Goal: Task Accomplishment & Management: Manage account settings

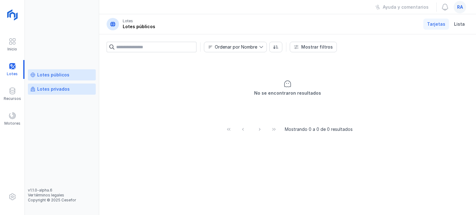
click at [56, 86] on div "Lotes privados" at bounding box center [53, 89] width 33 height 6
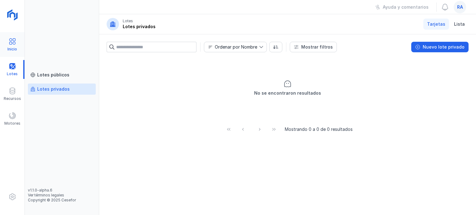
click at [13, 41] on span at bounding box center [12, 41] width 7 height 7
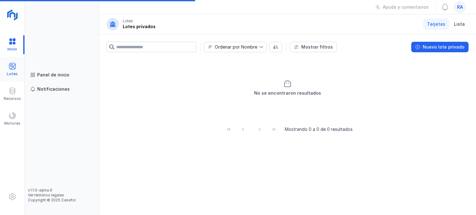
click at [16, 68] on div "Lotes" at bounding box center [12, 69] width 24 height 19
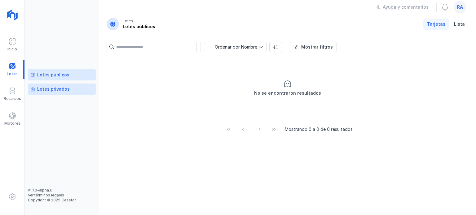
click at [52, 89] on div "Lotes privados" at bounding box center [53, 89] width 33 height 6
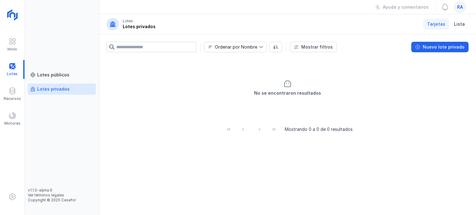
click at [464, 6] on div "ra" at bounding box center [459, 7] width 12 height 12
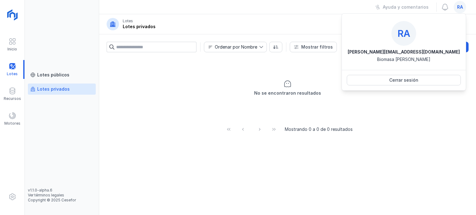
click at [392, 98] on div "No se encontraron resultados" at bounding box center [288, 88] width 362 height 62
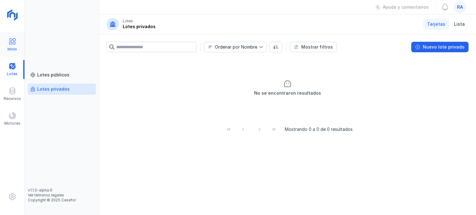
click at [15, 42] on span at bounding box center [12, 41] width 7 height 7
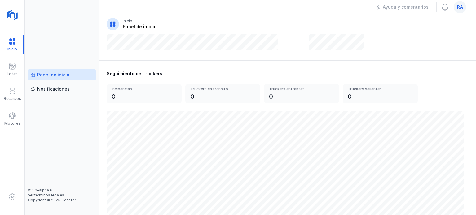
scroll to position [183, 0]
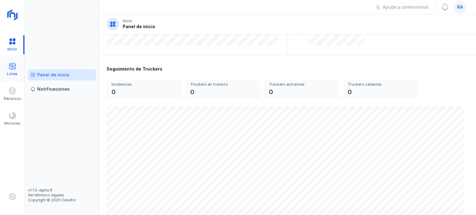
click at [12, 63] on span at bounding box center [12, 66] width 7 height 7
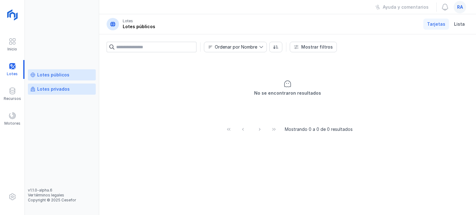
click at [61, 85] on link "Lotes privados" at bounding box center [62, 89] width 68 height 11
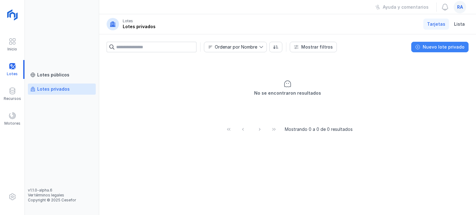
click at [434, 45] on span "Nuevo lote privado" at bounding box center [444, 47] width 42 height 6
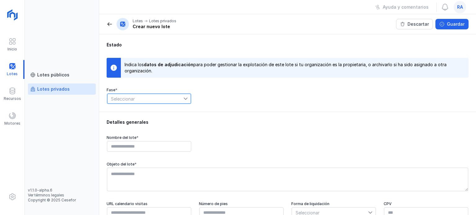
click at [126, 101] on span "Seleccionar" at bounding box center [145, 99] width 76 height 10
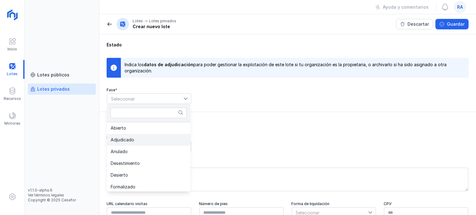
click at [128, 138] on span "Adjudicado" at bounding box center [123, 140] width 24 height 4
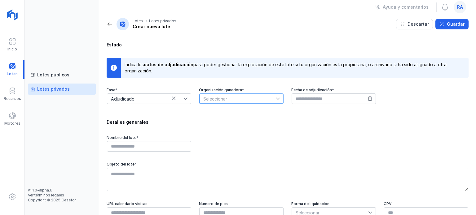
click at [217, 97] on span "Seleccionar" at bounding box center [237, 99] width 76 height 10
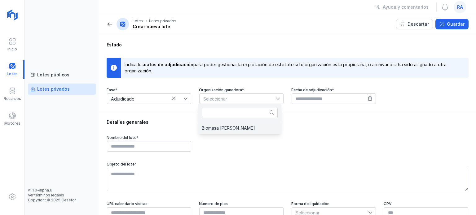
click at [222, 129] on span "Biomasa de Quintanar" at bounding box center [228, 128] width 53 height 4
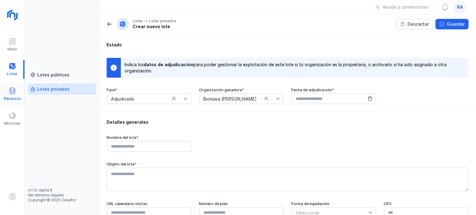
click at [7, 86] on div "Recursos" at bounding box center [12, 94] width 24 height 19
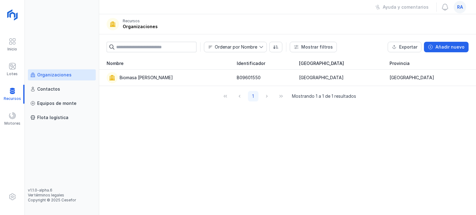
click at [55, 77] on div "Organizaciones" at bounding box center [54, 75] width 34 height 6
click at [140, 78] on div "Biomasa de Quintanar" at bounding box center [146, 78] width 53 height 6
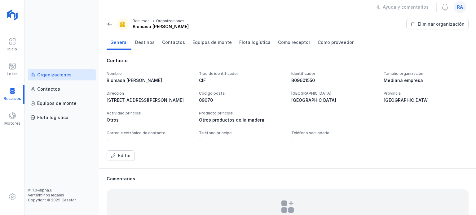
click at [79, 74] on link "Organizaciones" at bounding box center [62, 74] width 68 height 11
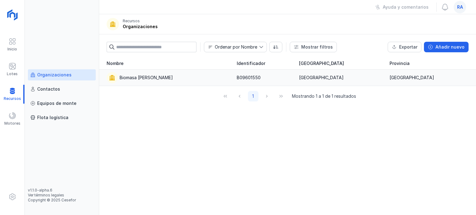
click at [149, 85] on td "Biomasa de Quintanar" at bounding box center [166, 78] width 134 height 16
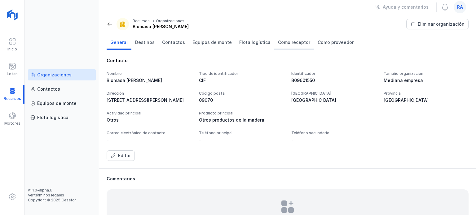
click at [291, 42] on span "Como receptor" at bounding box center [294, 42] width 32 height 6
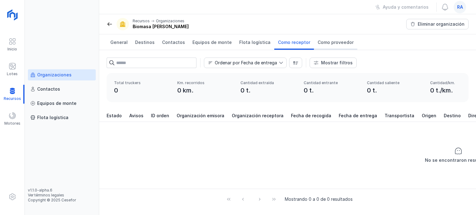
click at [321, 41] on span "Como proveedor" at bounding box center [335, 42] width 36 height 6
click at [291, 48] on link "Como receptor" at bounding box center [294, 41] width 40 height 15
click at [331, 43] on span "Como proveedor" at bounding box center [335, 42] width 36 height 6
click at [51, 78] on div "Organizaciones" at bounding box center [54, 75] width 34 height 6
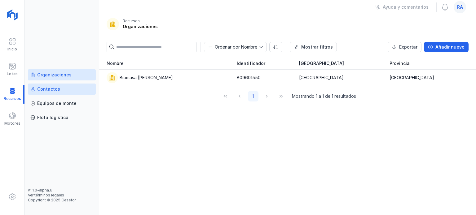
click at [56, 90] on div "Contactos" at bounding box center [48, 89] width 23 height 6
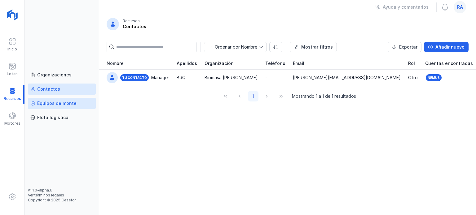
click at [56, 101] on div "Equipos de monte" at bounding box center [56, 103] width 39 height 6
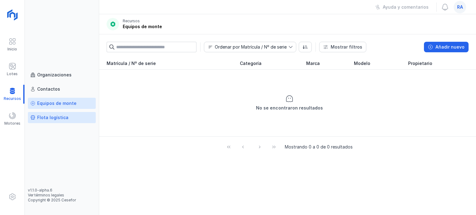
click at [56, 117] on div "Flota logística" at bounding box center [52, 118] width 31 height 6
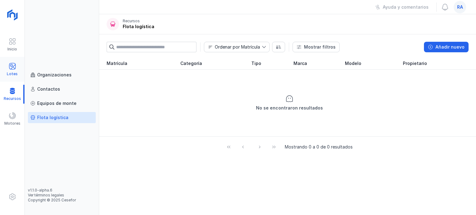
click at [11, 73] on div "Lotes" at bounding box center [12, 74] width 11 height 5
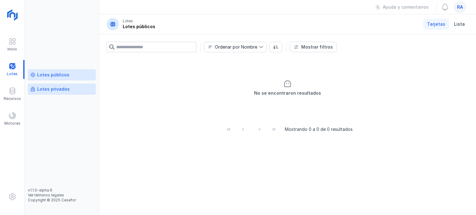
click at [44, 90] on div "Lotes privados" at bounding box center [53, 89] width 33 height 6
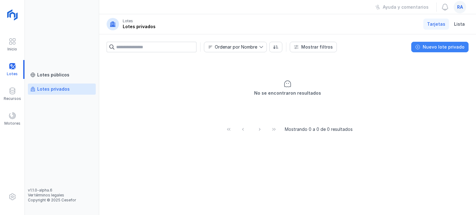
click at [447, 51] on button "Nuevo lote privado" at bounding box center [439, 47] width 57 height 11
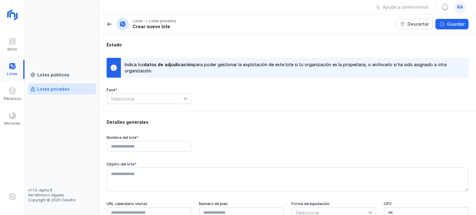
click at [12, 68] on div at bounding box center [12, 69] width 24 height 19
click at [48, 86] on div "Lotes privados" at bounding box center [53, 89] width 33 height 6
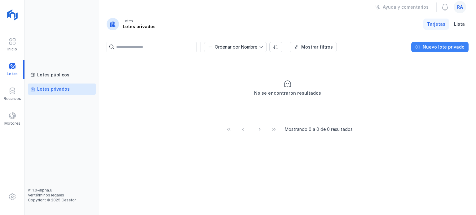
click at [439, 51] on button "Nuevo lote privado" at bounding box center [439, 47] width 57 height 11
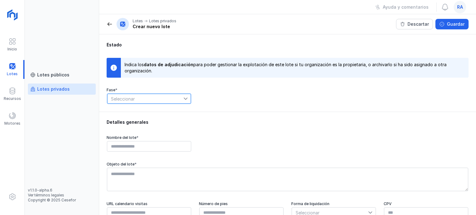
click at [166, 100] on span "Seleccionar" at bounding box center [145, 99] width 76 height 10
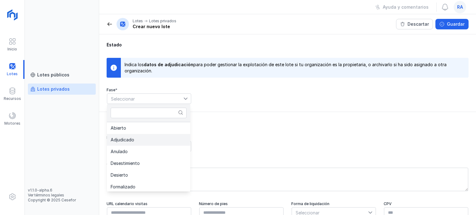
click at [148, 139] on li "Adjudicado" at bounding box center [148, 140] width 83 height 12
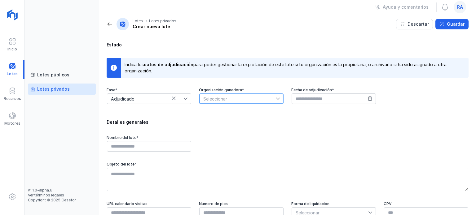
click at [238, 100] on span "Seleccionar" at bounding box center [237, 99] width 76 height 10
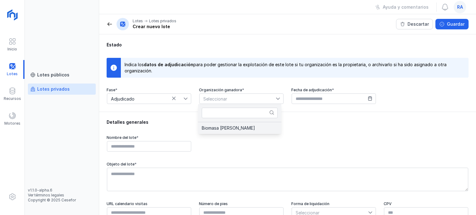
click at [234, 130] on span "Biomasa de Quintanar" at bounding box center [228, 128] width 53 height 4
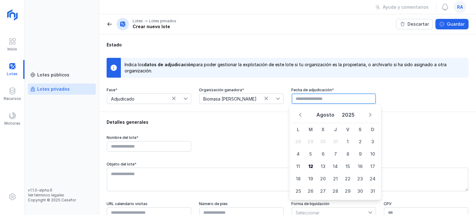
click at [309, 102] on input "text" at bounding box center [333, 99] width 84 height 11
click at [299, 161] on span "11" at bounding box center [298, 166] width 12 height 12
type input "**********"
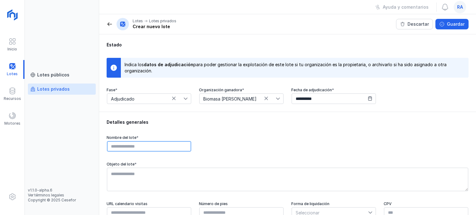
click at [163, 141] on input "text" at bounding box center [149, 146] width 84 height 11
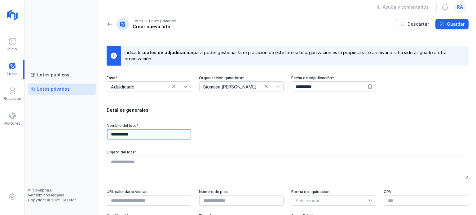
type input "**********"
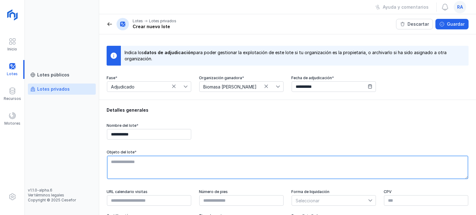
click at [143, 171] on textarea at bounding box center [287, 168] width 361 height 24
click at [187, 161] on textarea "**********" at bounding box center [287, 168] width 361 height 24
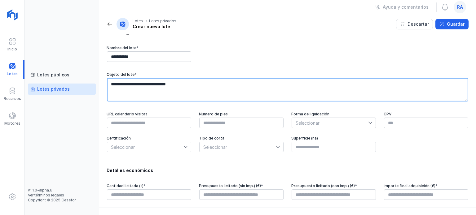
scroll to position [92, 0]
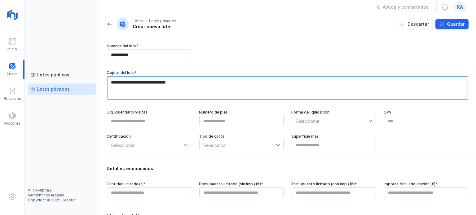
type textarea "**********"
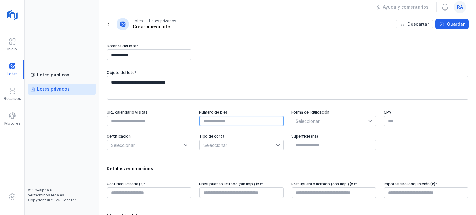
click at [233, 125] on input "text" at bounding box center [241, 121] width 84 height 11
type input "****"
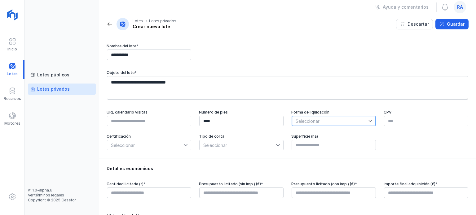
click at [317, 125] on span "Seleccionar" at bounding box center [330, 121] width 76 height 10
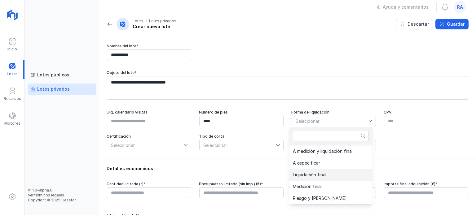
click at [322, 173] on span "Liquidación final" at bounding box center [309, 175] width 33 height 4
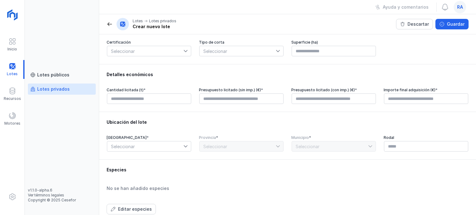
scroll to position [224, 0]
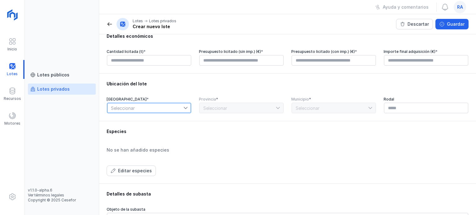
click at [169, 109] on span "Seleccionar" at bounding box center [145, 108] width 76 height 10
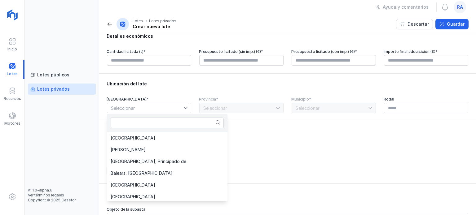
click at [214, 173] on div "Editar especies" at bounding box center [288, 171] width 362 height 11
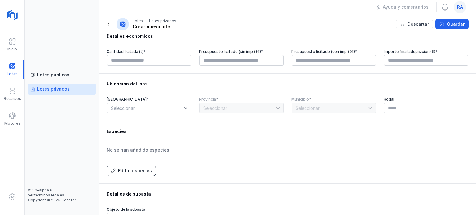
click at [130, 171] on span "Editar especies" at bounding box center [135, 171] width 34 height 6
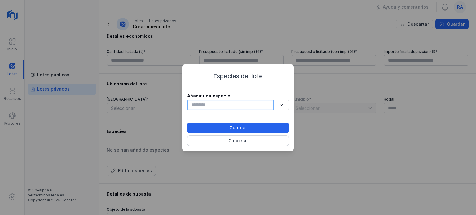
click at [226, 103] on input "text" at bounding box center [230, 105] width 87 height 11
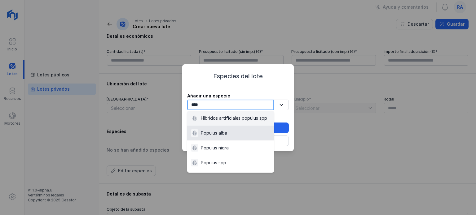
scroll to position [6, 0]
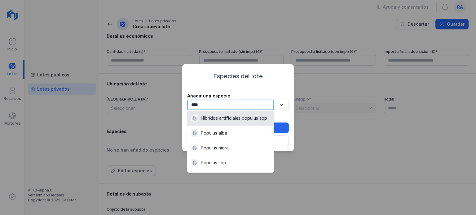
type input "****"
click at [224, 122] on div "Híbridos artificiales populus spp" at bounding box center [230, 118] width 79 height 7
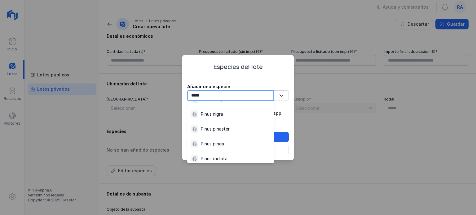
scroll to position [45, 0]
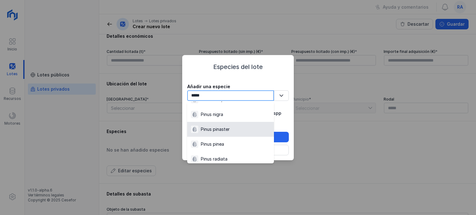
type input "*****"
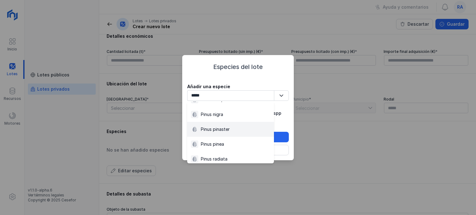
click at [225, 130] on div "Pinus pinaster" at bounding box center [215, 129] width 29 height 6
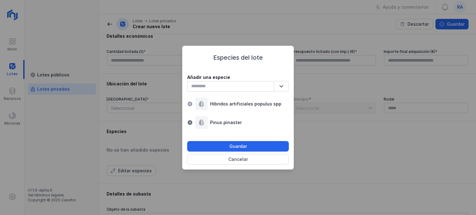
click at [190, 104] on span at bounding box center [190, 104] width 6 height 6
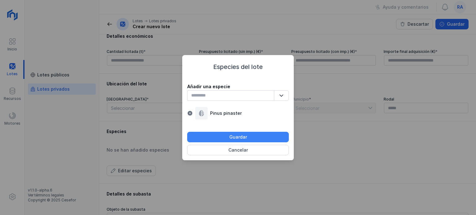
click at [223, 137] on span "Guardar" at bounding box center [238, 137] width 94 height 6
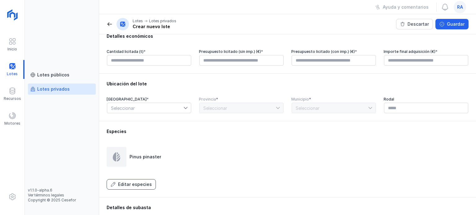
click at [141, 183] on span "Editar especies" at bounding box center [135, 185] width 34 height 6
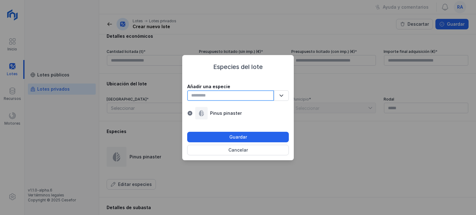
click at [218, 99] on input "text" at bounding box center [230, 95] width 87 height 11
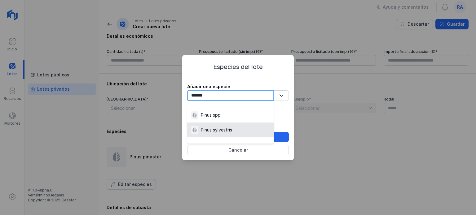
type input "*******"
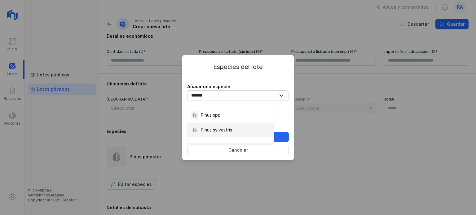
click at [220, 128] on div "Pinus sylvestris" at bounding box center [216, 130] width 31 height 6
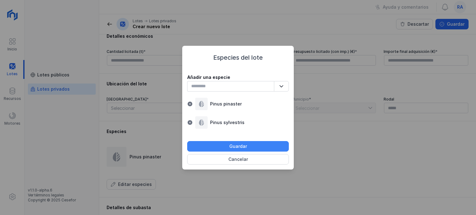
click at [229, 147] on span "Guardar" at bounding box center [238, 146] width 94 height 6
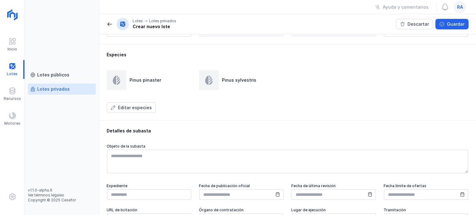
scroll to position [367, 0]
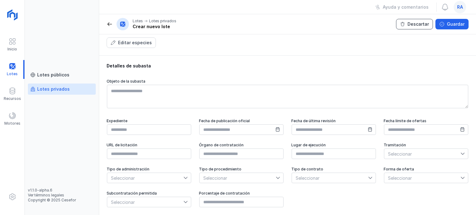
click at [424, 26] on span "Descartar" at bounding box center [417, 24] width 21 height 6
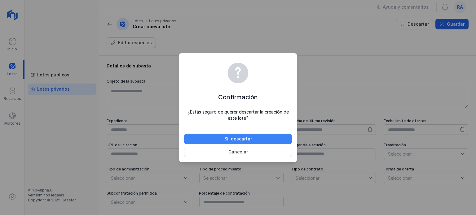
click at [243, 137] on span "Sí, descartar" at bounding box center [238, 139] width 100 height 6
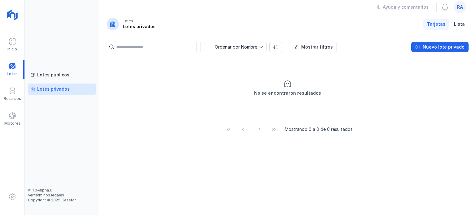
click at [462, 11] on div "ra" at bounding box center [459, 7] width 12 height 12
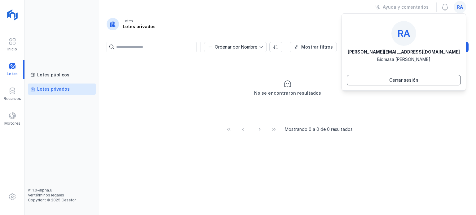
click at [406, 82] on span "Cerrar sesión" at bounding box center [404, 80] width 106 height 6
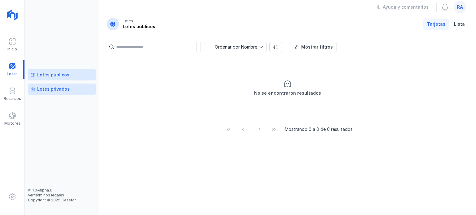
click at [60, 91] on div "Lotes privados" at bounding box center [53, 89] width 33 height 6
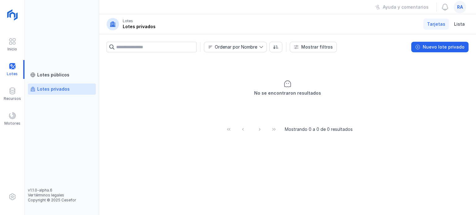
click at [60, 91] on div "Lotes privados" at bounding box center [53, 89] width 33 height 6
click at [461, 7] on span "ra" at bounding box center [460, 7] width 6 height 6
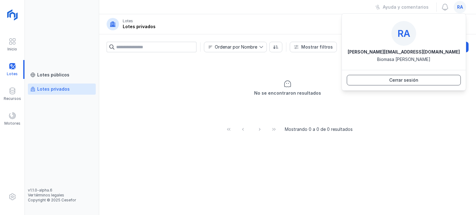
click at [402, 79] on span "Cerrar sesión" at bounding box center [404, 80] width 106 height 6
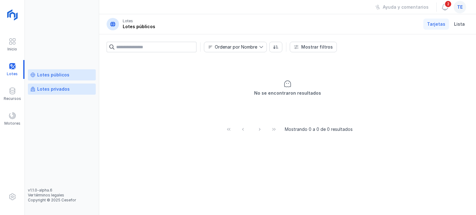
click at [55, 90] on div "Lotes privados" at bounding box center [53, 89] width 33 height 6
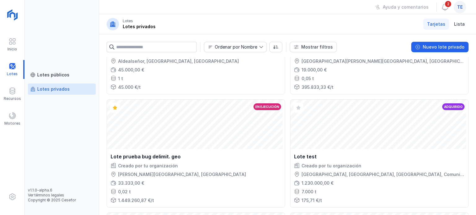
scroll to position [638, 0]
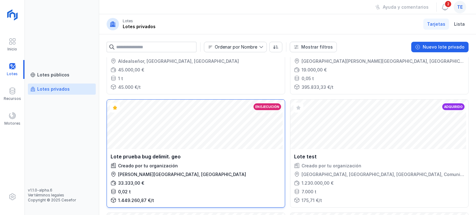
click at [234, 138] on div "Abrir lote En ejecución" at bounding box center [196, 125] width 178 height 50
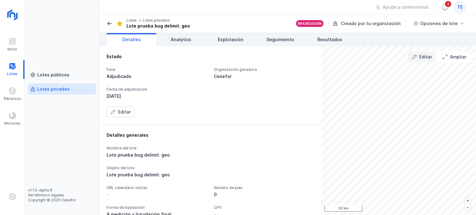
click at [426, 56] on span "Editar" at bounding box center [425, 57] width 13 height 6
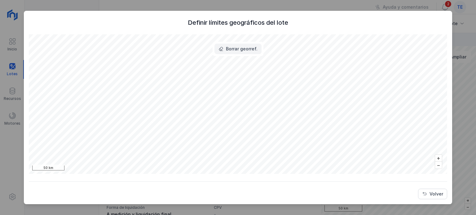
click at [242, 51] on span "Borrar georref." at bounding box center [242, 49] width 32 height 6
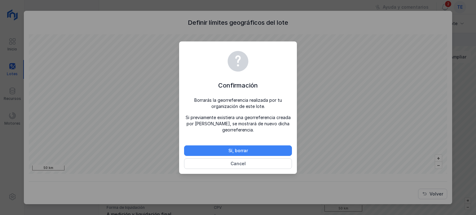
click at [243, 149] on span "Sí, borrar" at bounding box center [238, 151] width 100 height 6
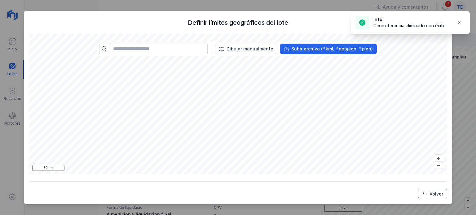
click at [428, 199] on button "Volver" at bounding box center [432, 194] width 29 height 11
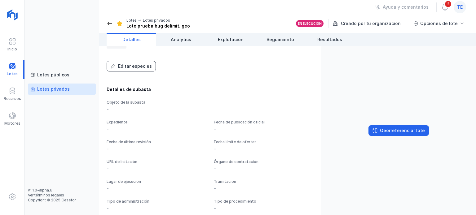
scroll to position [468, 0]
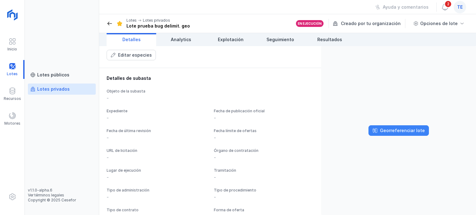
click at [392, 131] on span "Georreferenciar lote" at bounding box center [402, 131] width 45 height 6
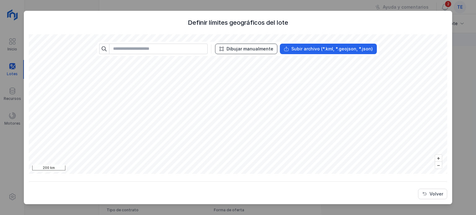
click at [242, 50] on span "Dibujar manualmente" at bounding box center [249, 49] width 47 height 6
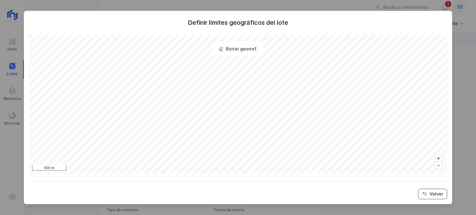
click at [428, 195] on button "Volver" at bounding box center [432, 194] width 29 height 11
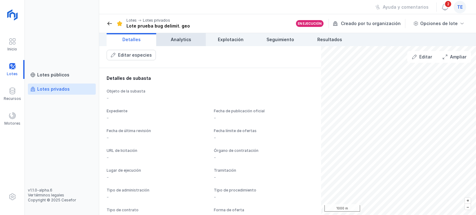
click at [187, 42] on span "Analytics" at bounding box center [181, 40] width 20 height 6
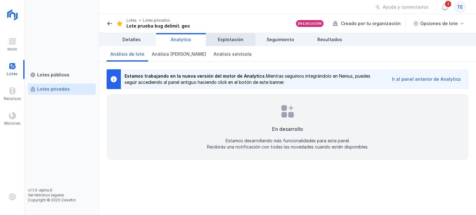
click at [230, 38] on span "Explotación" at bounding box center [231, 40] width 26 height 6
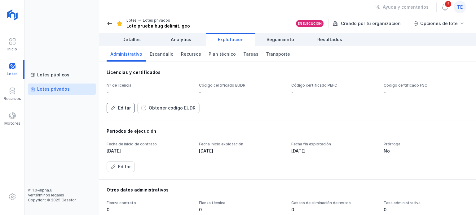
click at [120, 109] on span "Editar" at bounding box center [124, 108] width 13 height 6
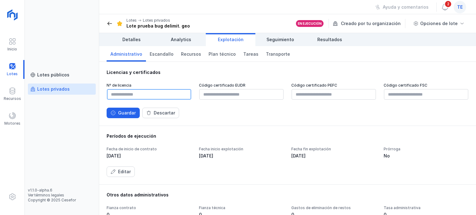
click at [140, 96] on input "text" at bounding box center [149, 94] width 84 height 11
click at [131, 113] on span "Guardar" at bounding box center [127, 113] width 18 height 6
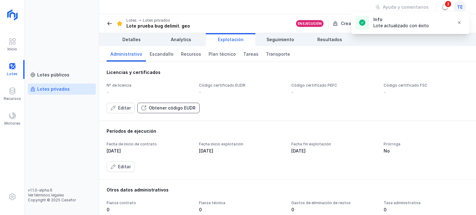
click at [162, 107] on span "Obtener código EUDR" at bounding box center [172, 108] width 47 height 6
click at [172, 107] on span "Obtener código EUDR" at bounding box center [172, 108] width 47 height 6
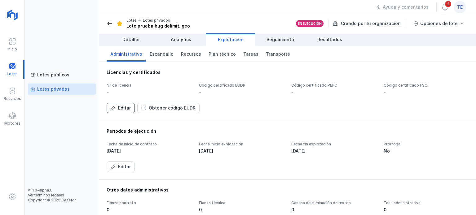
click at [131, 109] on button "Editar" at bounding box center [121, 108] width 28 height 11
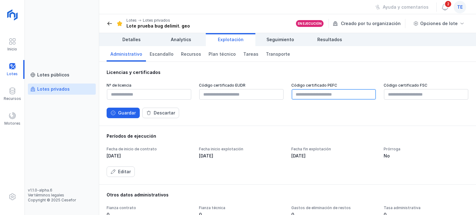
click at [331, 95] on input "text" at bounding box center [333, 94] width 84 height 11
click at [421, 94] on input "text" at bounding box center [426, 94] width 84 height 11
click at [130, 113] on span "Guardar" at bounding box center [127, 113] width 18 height 6
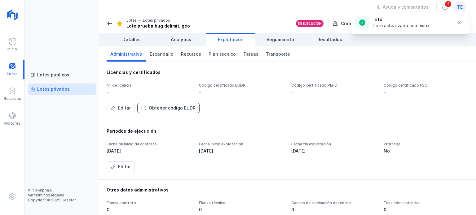
click at [175, 110] on span "Obtener código EUDR" at bounding box center [172, 108] width 47 height 6
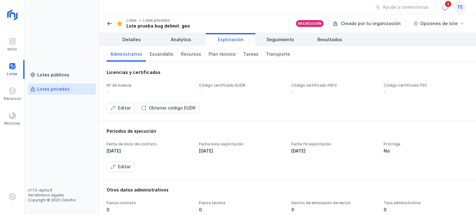
click at [63, 91] on div "Lotes privados" at bounding box center [53, 89] width 33 height 6
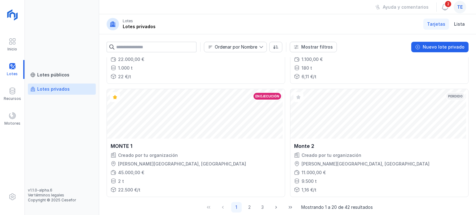
scroll to position [997, 0]
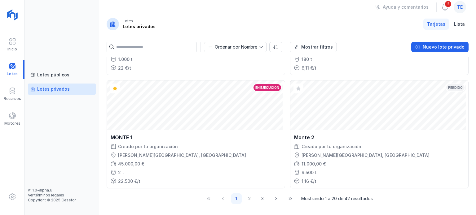
click at [238, 124] on div "Abrir lote En ejecución" at bounding box center [196, 106] width 178 height 50
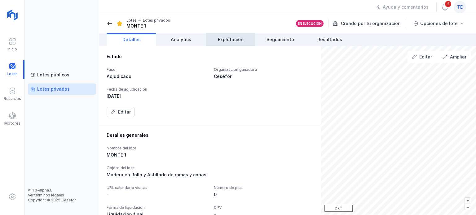
click at [227, 44] on link "Explotación" at bounding box center [231, 39] width 50 height 13
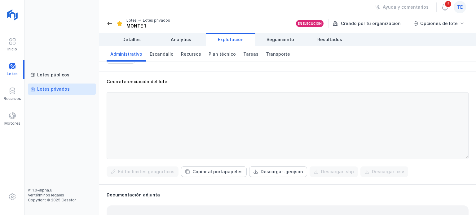
scroll to position [188, 0]
click at [261, 170] on span "Descargar .geojson" at bounding box center [282, 171] width 42 height 6
click at [219, 54] on span "Plan técnico" at bounding box center [221, 54] width 27 height 6
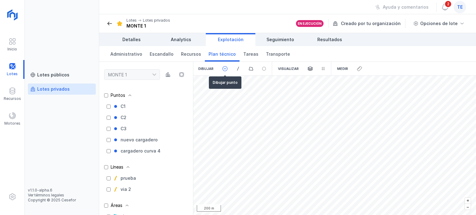
click at [224, 71] on span at bounding box center [225, 69] width 6 height 6
click at [236, 68] on span at bounding box center [238, 69] width 6 height 6
click at [238, 70] on span at bounding box center [238, 69] width 6 height 6
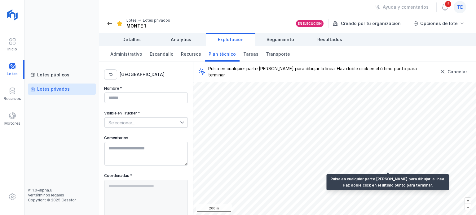
type textarea "**********"
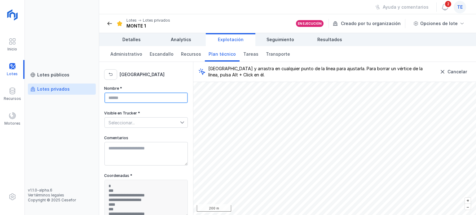
click at [136, 96] on input "Nombre *" at bounding box center [145, 98] width 83 height 11
type input "**********"
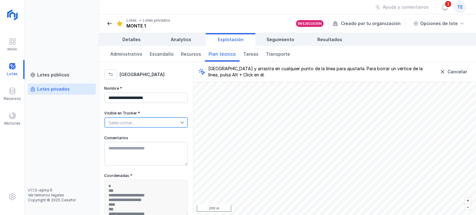
click at [128, 124] on span "Seleccionar..." at bounding box center [142, 123] width 75 height 10
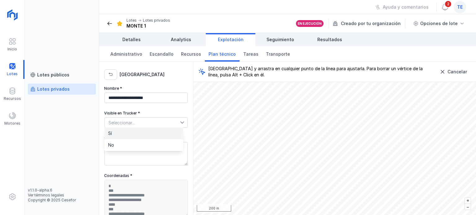
click at [114, 136] on li "Sí" at bounding box center [143, 134] width 79 height 12
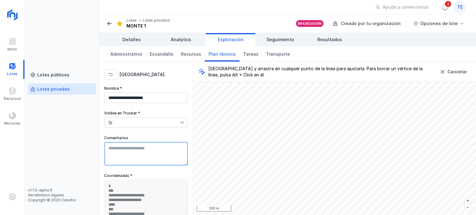
click at [127, 156] on textarea "Comentarios" at bounding box center [145, 154] width 83 height 24
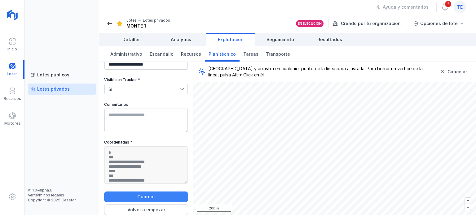
click at [161, 199] on span "Guardar" at bounding box center [146, 197] width 76 height 6
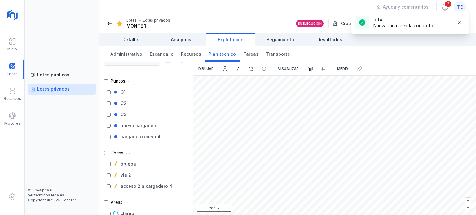
scroll to position [23, 0]
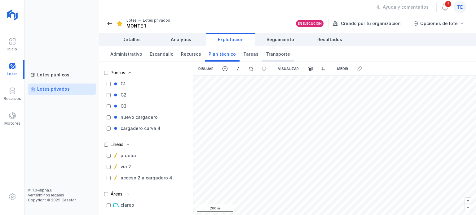
click at [277, 53] on span "Transporte" at bounding box center [278, 54] width 24 height 6
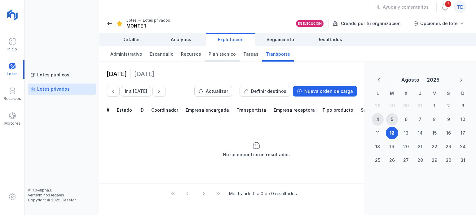
click at [216, 55] on span "Plan técnico" at bounding box center [221, 54] width 27 height 6
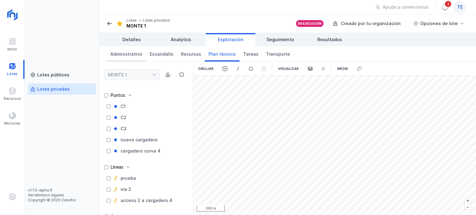
click at [130, 57] on link "Administrativo" at bounding box center [126, 53] width 39 height 15
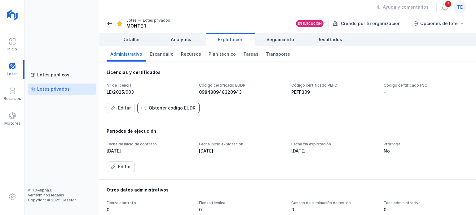
click at [160, 106] on span "Obtener código EUDR" at bounding box center [172, 108] width 47 height 6
click at [219, 59] on link "Plan técnico" at bounding box center [222, 53] width 35 height 15
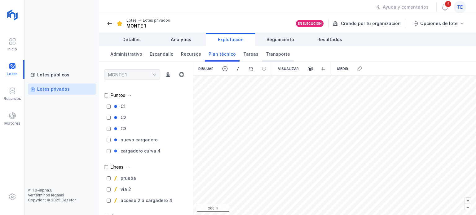
click at [273, 55] on span "Transporte" at bounding box center [278, 54] width 24 height 6
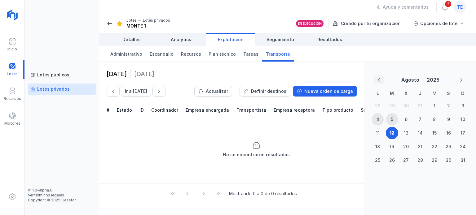
click at [378, 78] on icon "Previous Month" at bounding box center [379, 80] width 4 height 4
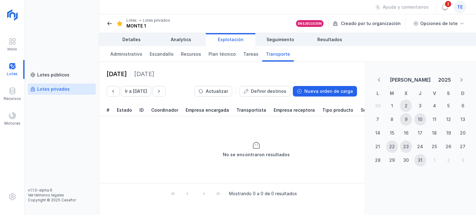
click at [407, 118] on div "9" at bounding box center [406, 119] width 3 height 6
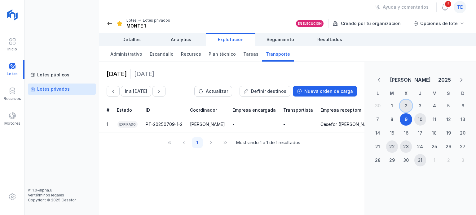
click at [406, 105] on div "2" at bounding box center [406, 106] width 3 height 6
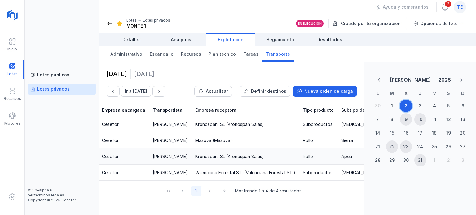
scroll to position [0, 145]
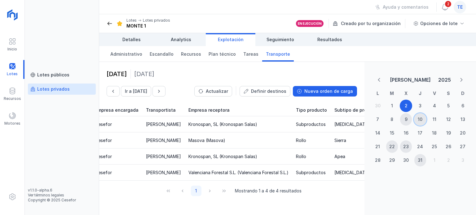
click at [416, 118] on div "10" at bounding box center [420, 119] width 12 height 12
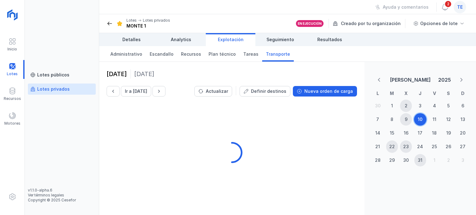
scroll to position [0, 77]
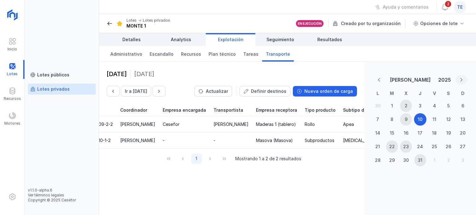
click at [462, 80] on icon "Next Month" at bounding box center [461, 80] width 4 height 4
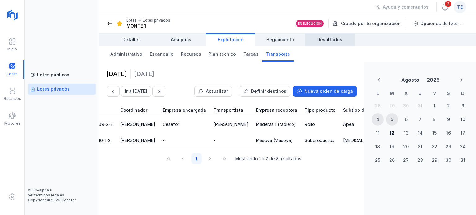
click at [316, 39] on link "Resultados" at bounding box center [330, 39] width 50 height 13
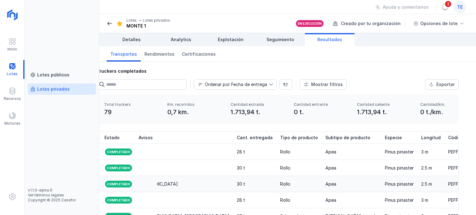
scroll to position [0, 15]
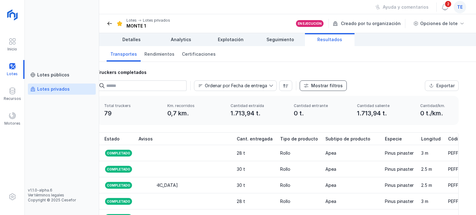
click at [321, 83] on span "Mostrar filtros" at bounding box center [327, 86] width 32 height 6
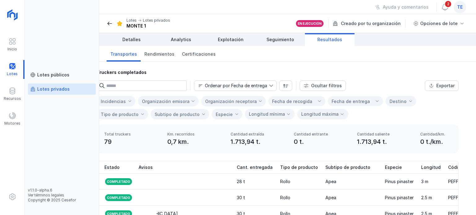
click at [231, 100] on div "Organización receptora" at bounding box center [231, 101] width 52 height 5
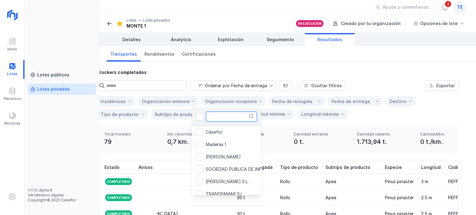
click at [237, 116] on input "text" at bounding box center [231, 117] width 51 height 11
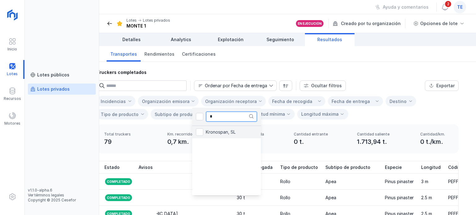
type input "*"
click at [220, 130] on span "Kronospan, SL" at bounding box center [221, 132] width 30 height 4
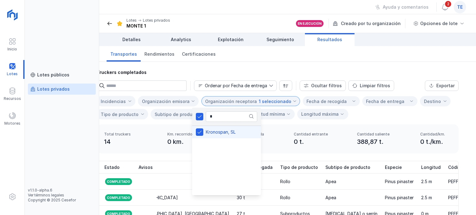
scroll to position [0, 575]
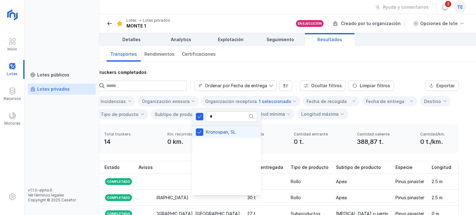
click at [243, 188] on td "30 t" at bounding box center [264, 182] width 43 height 16
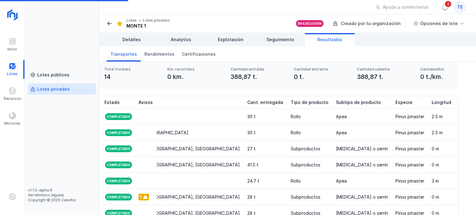
scroll to position [68, 15]
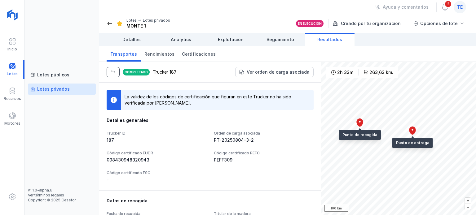
click at [110, 71] on button "button" at bounding box center [113, 72] width 13 height 11
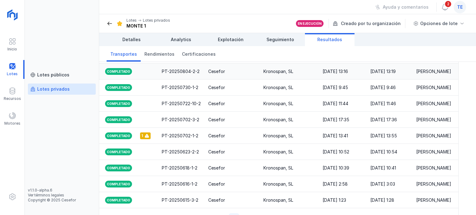
scroll to position [157, 15]
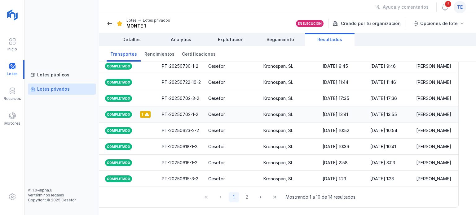
click at [144, 112] on span at bounding box center [146, 114] width 5 height 5
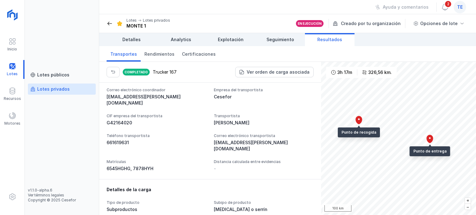
scroll to position [396, 0]
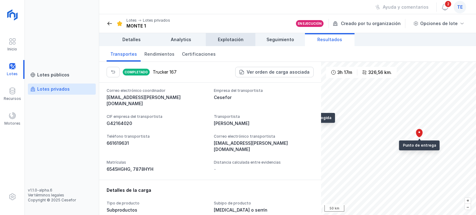
click at [233, 41] on span "Explotación" at bounding box center [231, 40] width 26 height 6
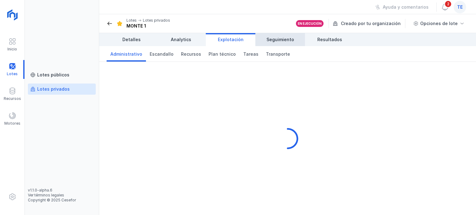
click at [275, 43] on link "Seguimiento" at bounding box center [280, 39] width 50 height 13
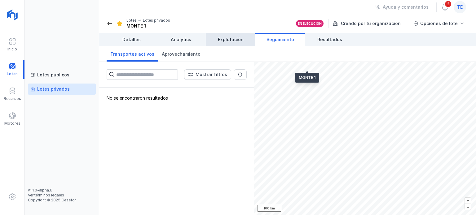
click at [226, 39] on span "Explotación" at bounding box center [231, 40] width 26 height 6
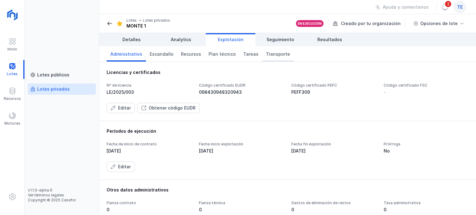
click at [268, 55] on span "Transporte" at bounding box center [278, 54] width 24 height 6
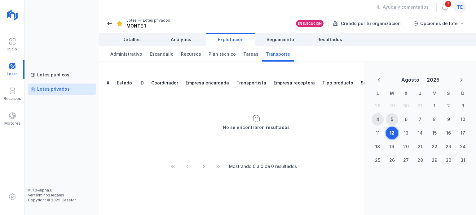
click at [391, 131] on div "12" at bounding box center [391, 133] width 5 height 6
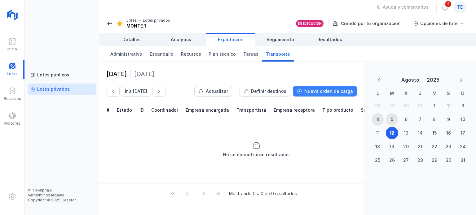
click at [338, 89] on span "Nueva orden de carga" at bounding box center [328, 91] width 49 height 6
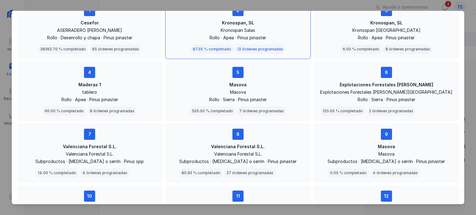
scroll to position [54, 0]
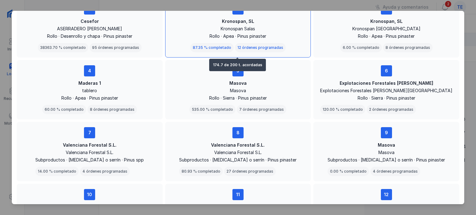
click at [245, 24] on div "Kronospan, SL Kronospan Salas Rollo · Apea · Pinus pinaster" at bounding box center [237, 28] width 95 height 21
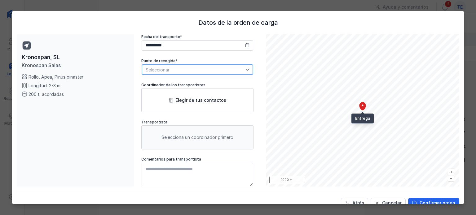
click at [193, 69] on span "Seleccionar" at bounding box center [193, 70] width 103 height 10
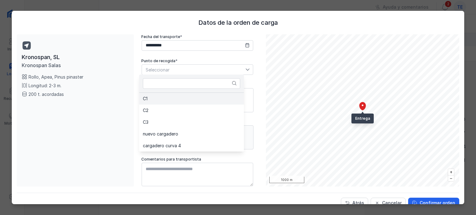
click at [180, 100] on li "C1" at bounding box center [191, 99] width 105 height 12
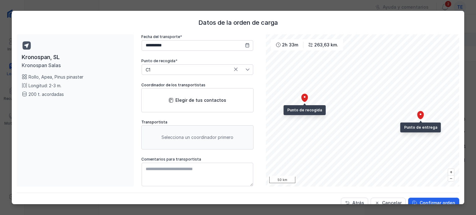
click at [180, 100] on div "Elegir de tus contactos" at bounding box center [200, 100] width 51 height 6
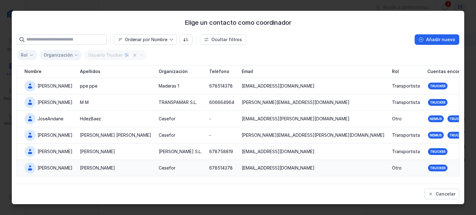
scroll to position [36, 0]
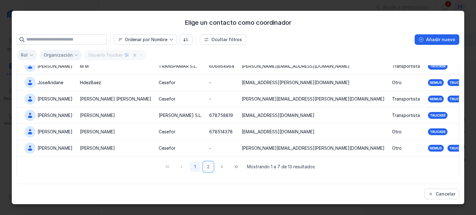
click at [206, 167] on button "2" at bounding box center [208, 167] width 11 height 11
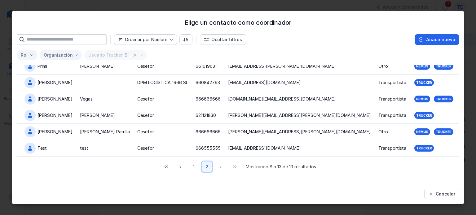
scroll to position [0, 0]
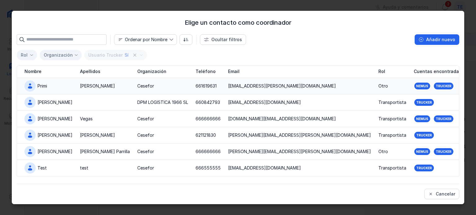
click at [89, 85] on div "Martín" at bounding box center [105, 86] width 50 height 6
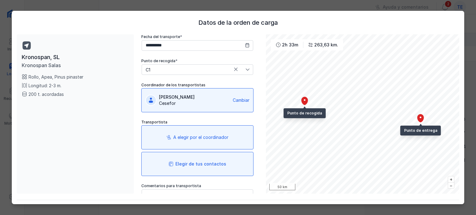
click at [193, 164] on div "Elegir de tus contactos" at bounding box center [200, 164] width 51 height 6
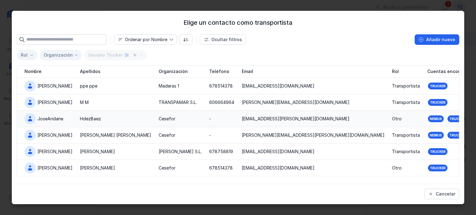
scroll to position [36, 0]
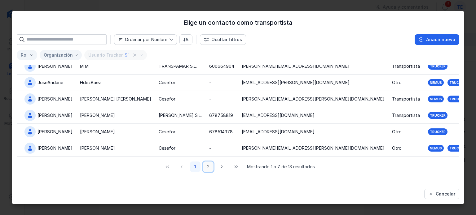
click at [206, 166] on button "2" at bounding box center [208, 167] width 11 height 11
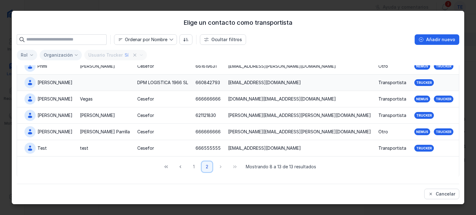
scroll to position [0, 0]
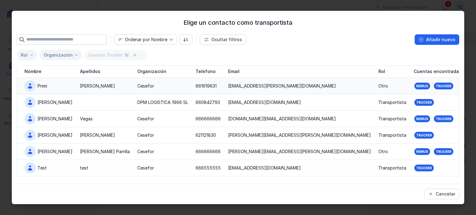
click at [81, 85] on div "Martín" at bounding box center [97, 86] width 35 height 6
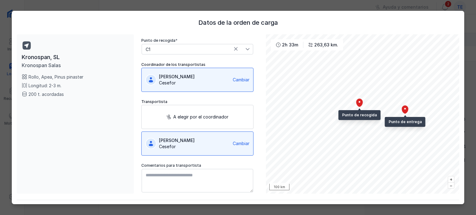
scroll to position [11, 0]
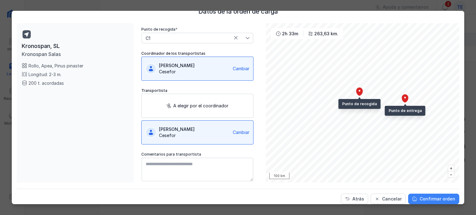
click at [445, 201] on span "Confirmar orden" at bounding box center [437, 199] width 36 height 6
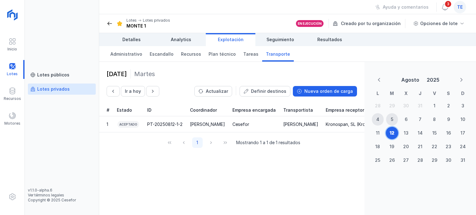
click at [392, 130] on div "12" at bounding box center [391, 133] width 5 height 6
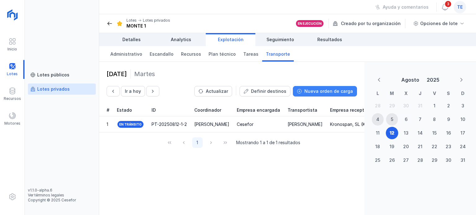
click at [347, 92] on span "Nueva orden de carga" at bounding box center [328, 91] width 49 height 6
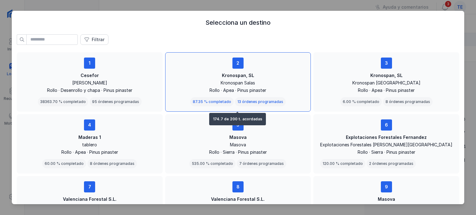
click at [245, 80] on div "Kronospan Salas" at bounding box center [237, 83] width 95 height 6
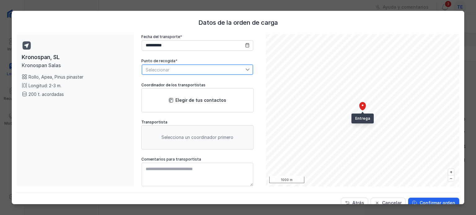
click at [195, 70] on span "Seleccionar" at bounding box center [193, 70] width 103 height 10
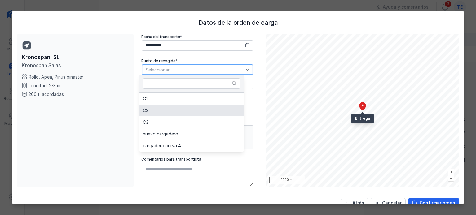
click at [174, 106] on li "C2" at bounding box center [191, 111] width 105 height 12
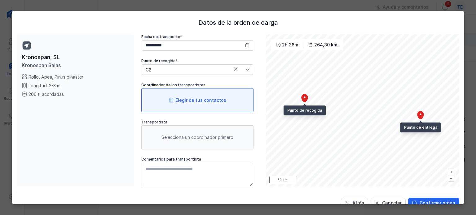
click at [175, 102] on div "Elegir de tus contactos" at bounding box center [200, 100] width 51 height 6
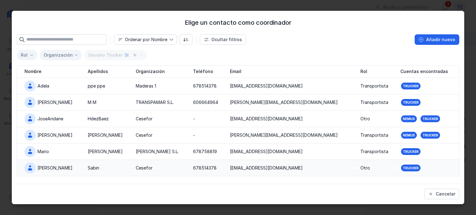
scroll to position [36, 0]
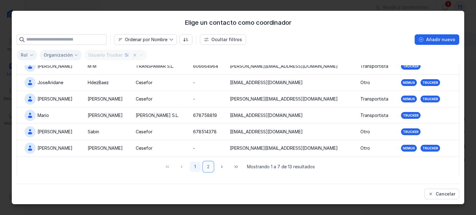
click at [208, 164] on button "2" at bounding box center [208, 167] width 11 height 11
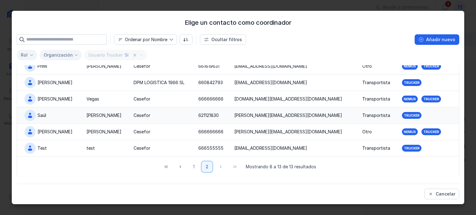
scroll to position [0, 0]
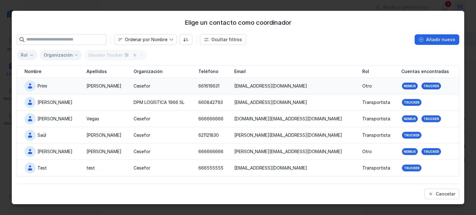
click at [86, 88] on div "Martín" at bounding box center [103, 86] width 35 height 6
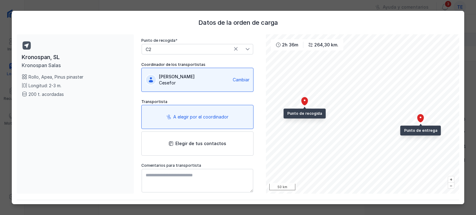
scroll to position [11, 0]
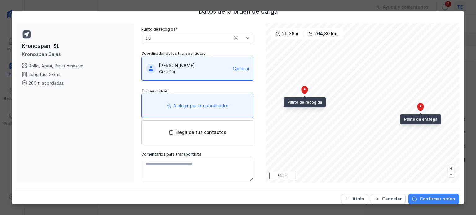
click at [431, 200] on span "Confirmar orden" at bounding box center [437, 199] width 36 height 6
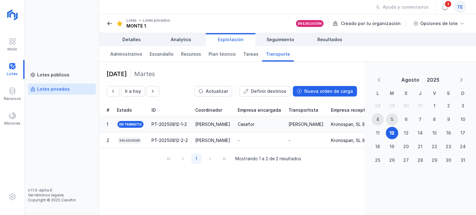
click at [186, 123] on div "PT-20250812-1-2" at bounding box center [168, 124] width 35 height 6
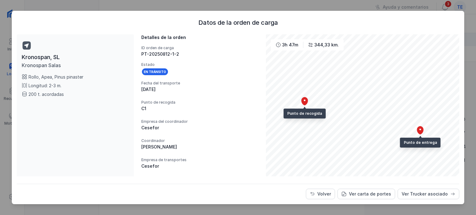
scroll to position [31, 0]
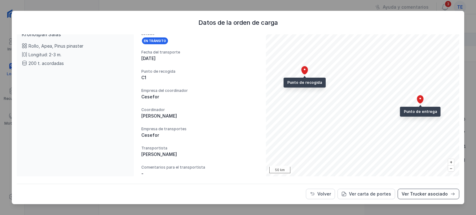
click at [415, 197] on span "Ver Trucker asociado" at bounding box center [424, 194] width 46 height 6
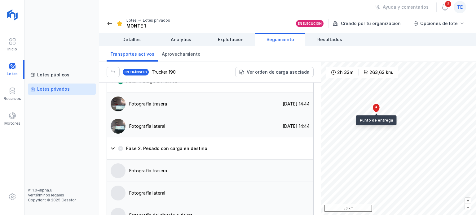
scroll to position [564, 0]
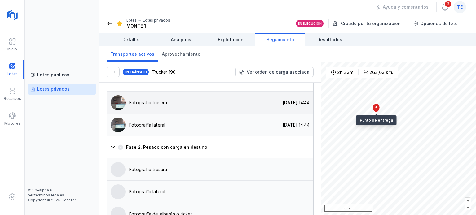
click at [124, 99] on img at bounding box center [118, 102] width 15 height 15
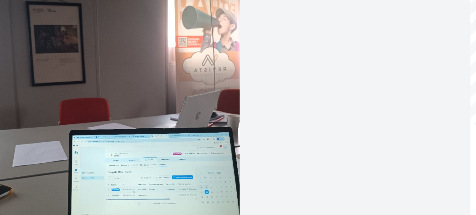
click at [195, 109] on img at bounding box center [160, 104] width 287 height 139
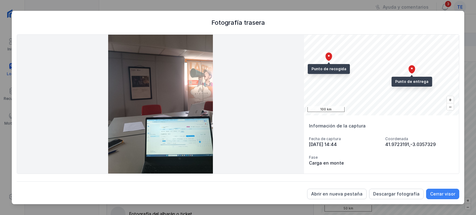
click at [439, 193] on span "Cerrar visor" at bounding box center [442, 194] width 25 height 6
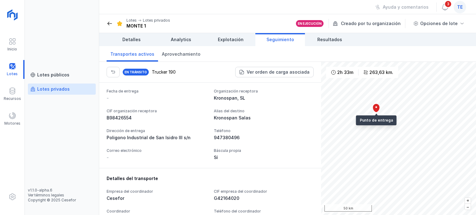
scroll to position [186, 0]
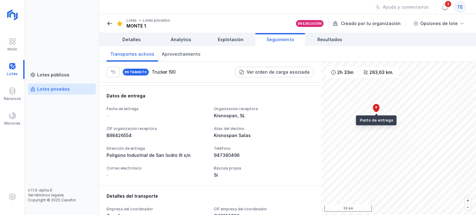
click at [279, 43] on link "Seguimiento" at bounding box center [280, 39] width 50 height 13
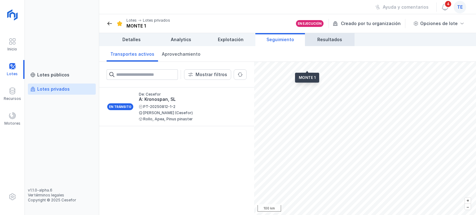
click at [320, 46] on link "Resultados" at bounding box center [330, 39] width 50 height 13
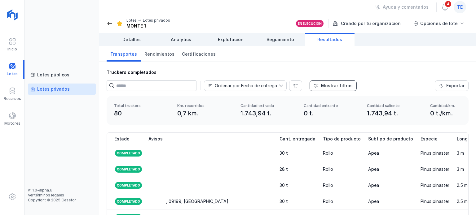
click at [345, 85] on span "Mostrar filtros" at bounding box center [337, 86] width 32 height 6
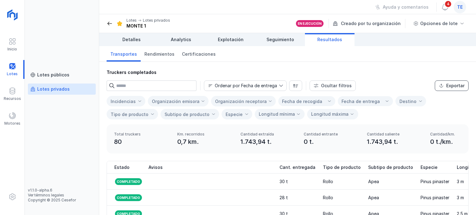
click at [441, 87] on button "Exportar" at bounding box center [452, 86] width 34 height 11
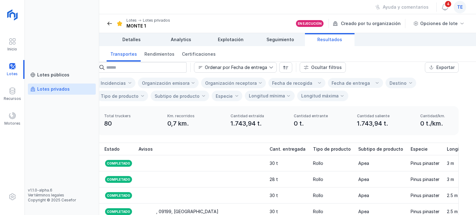
scroll to position [19, 12]
click at [69, 113] on div "Lotes públicos Lotes privados" at bounding box center [62, 128] width 68 height 119
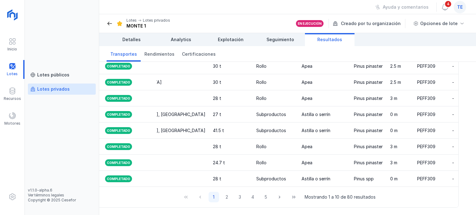
scroll to position [157, 15]
click at [9, 45] on span at bounding box center [12, 41] width 7 height 7
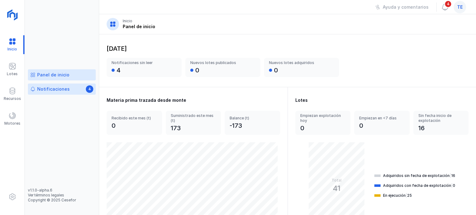
click at [67, 91] on link "Notificaciones 4" at bounding box center [62, 89] width 68 height 11
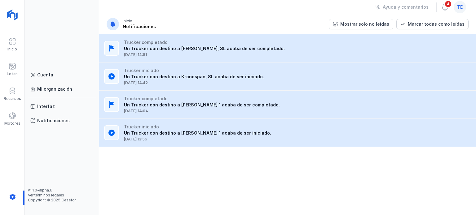
click at [458, 8] on span "te" at bounding box center [460, 7] width 6 height 6
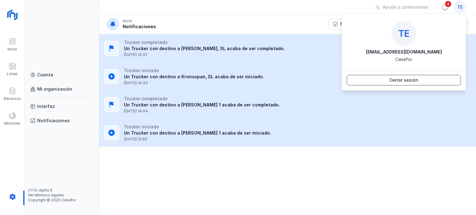
click at [415, 78] on span "Cerrar sesión" at bounding box center [404, 80] width 106 height 6
